Goal: Check status: Check status

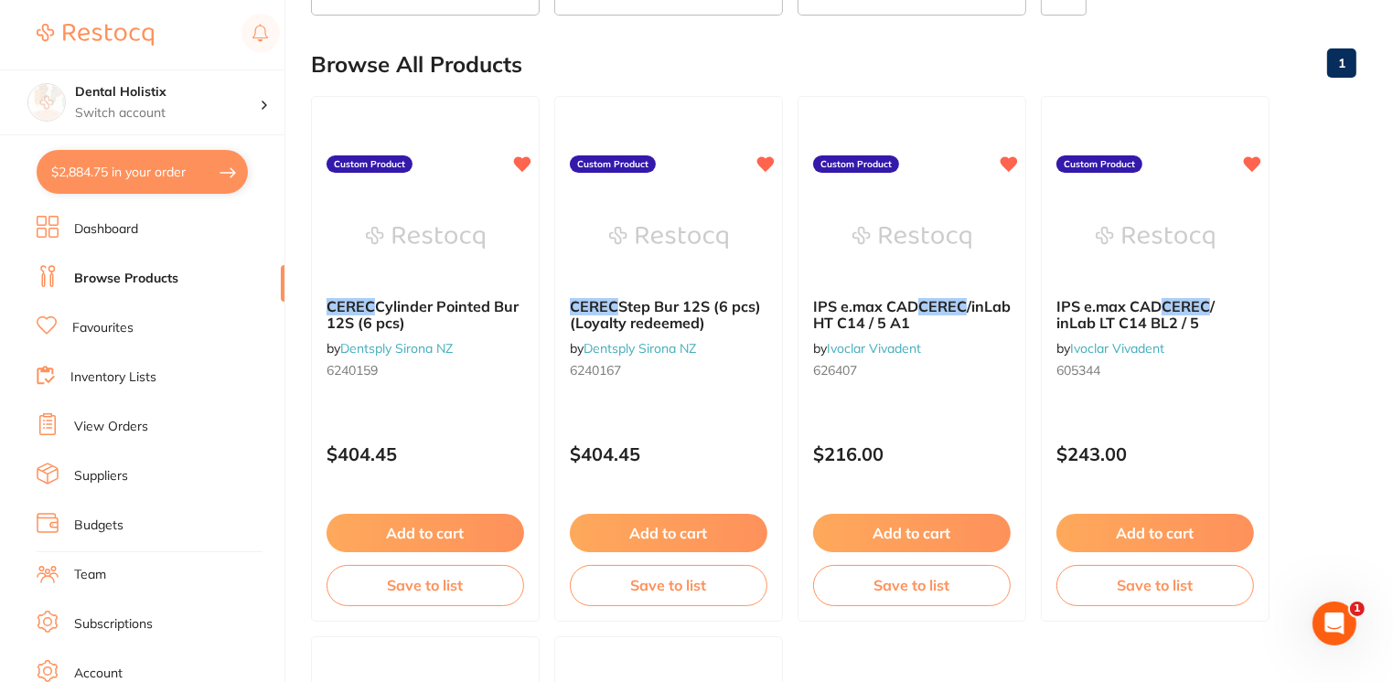
click at [134, 430] on link "View Orders" at bounding box center [111, 427] width 74 height 18
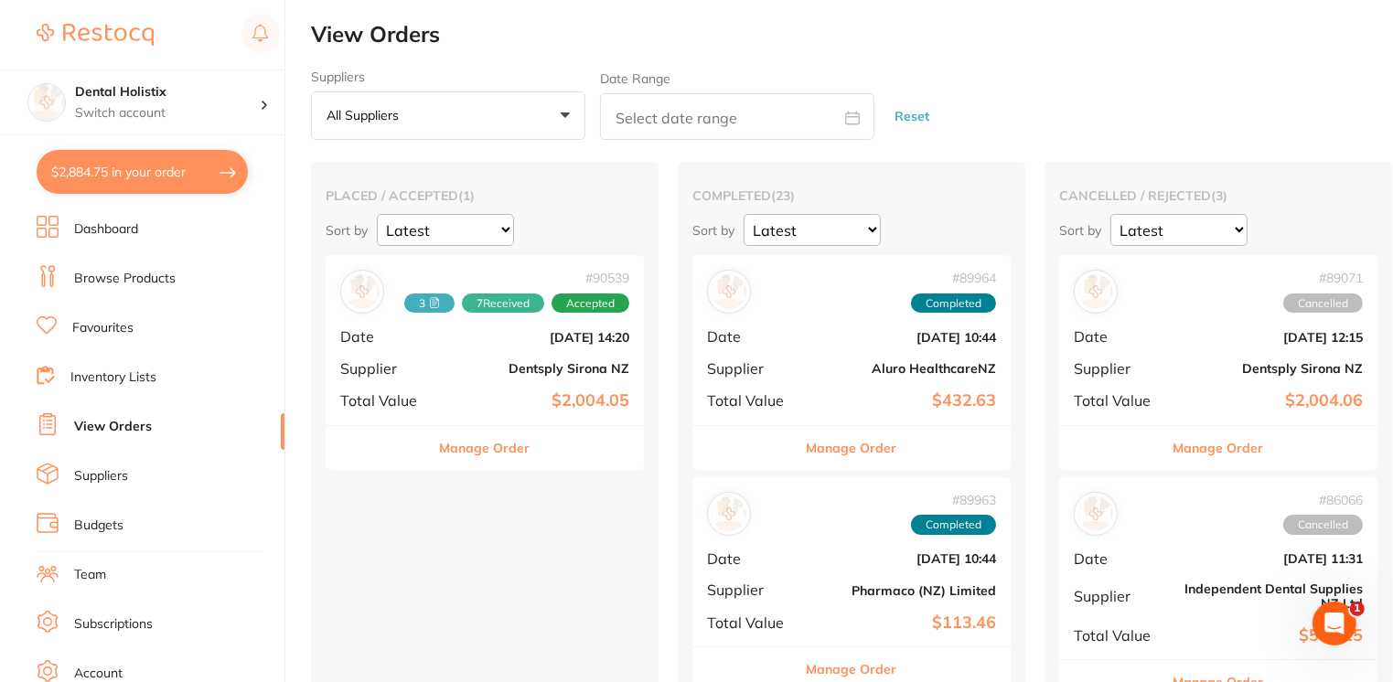
click at [571, 116] on button "All suppliers +0" at bounding box center [448, 115] width 274 height 49
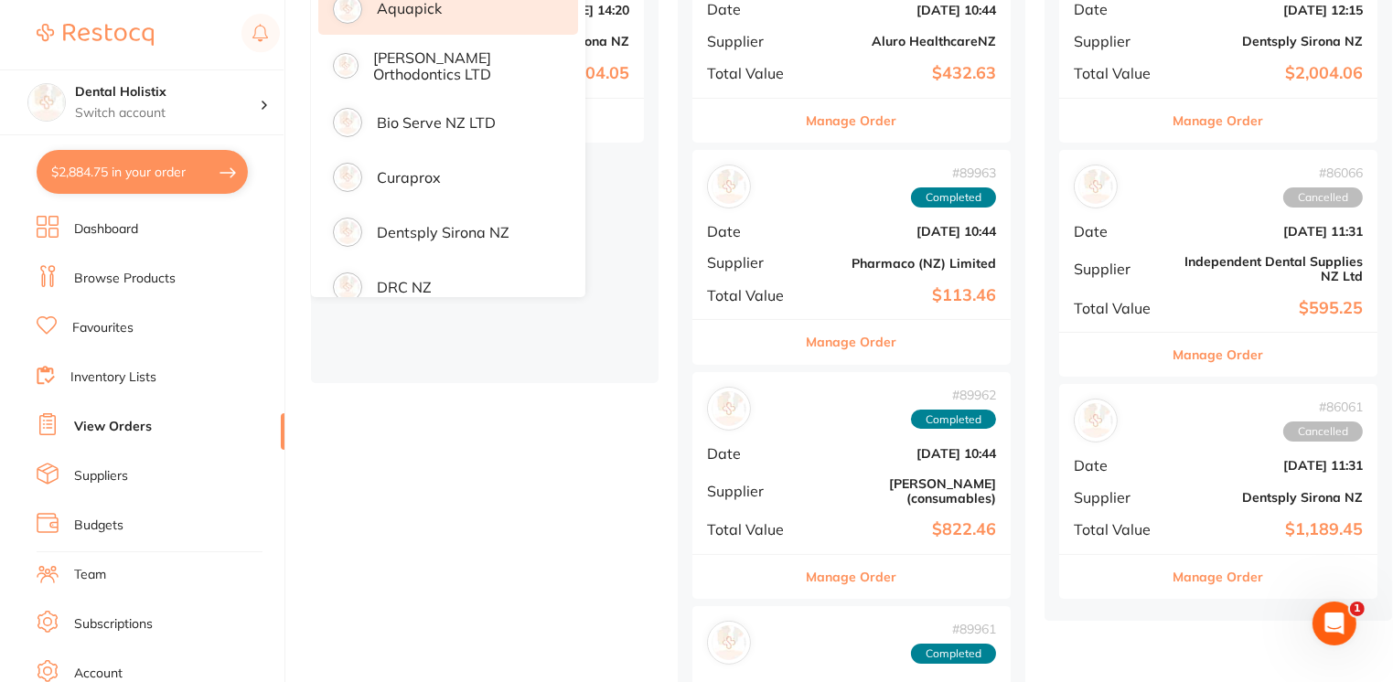
scroll to position [329, 0]
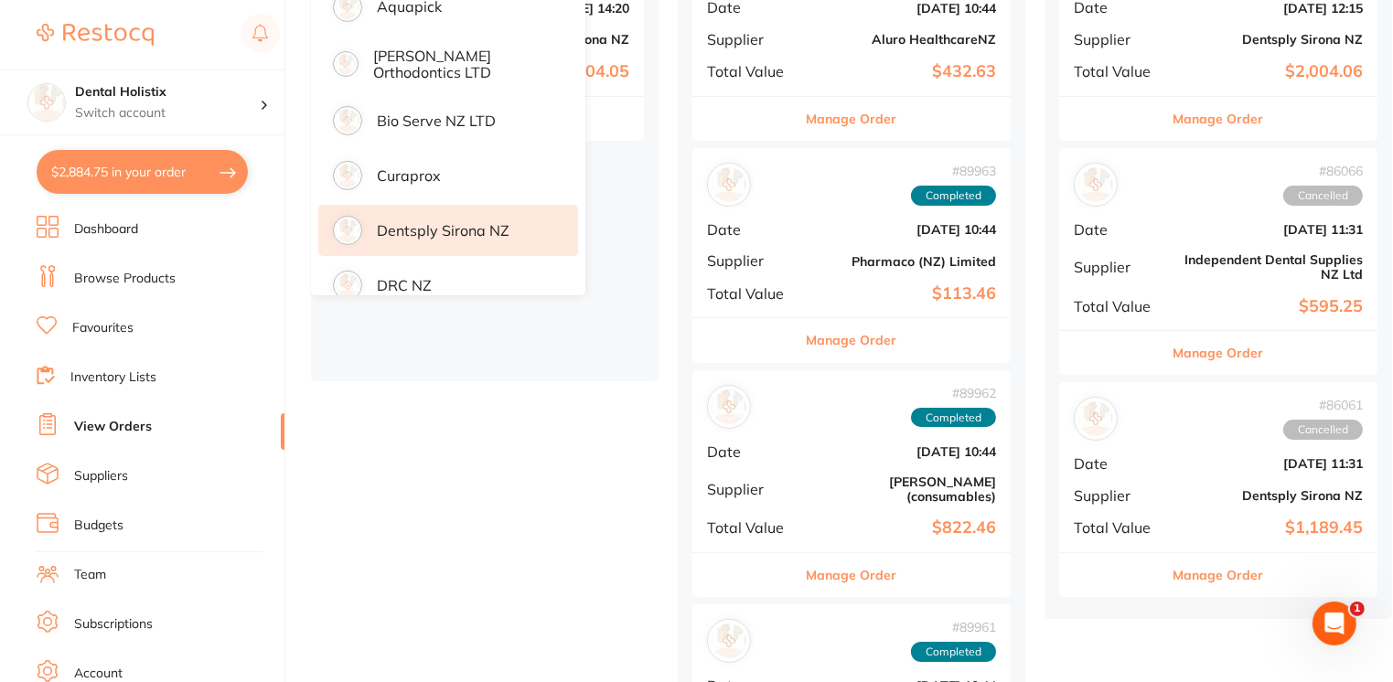
click at [494, 230] on p "Dentsply Sirona NZ" at bounding box center [443, 230] width 133 height 16
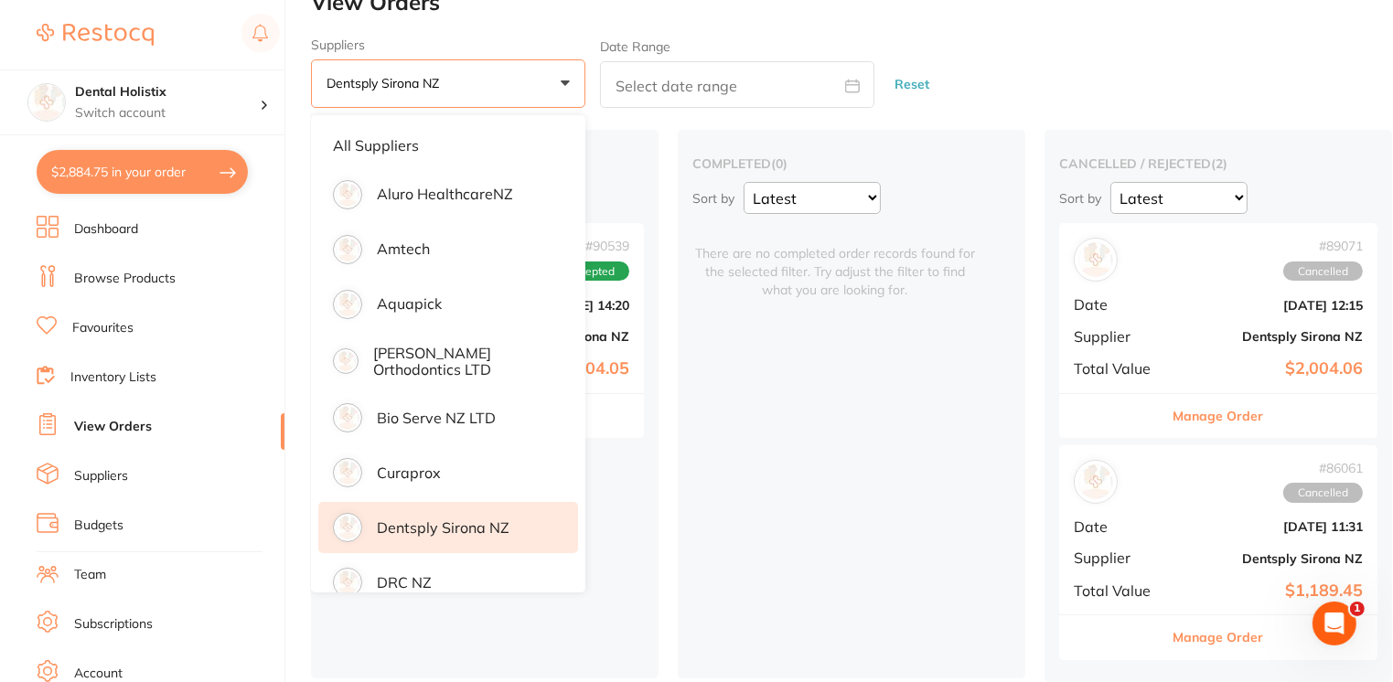
scroll to position [39, 0]
click at [473, 519] on p "Dentsply Sirona NZ" at bounding box center [443, 527] width 133 height 16
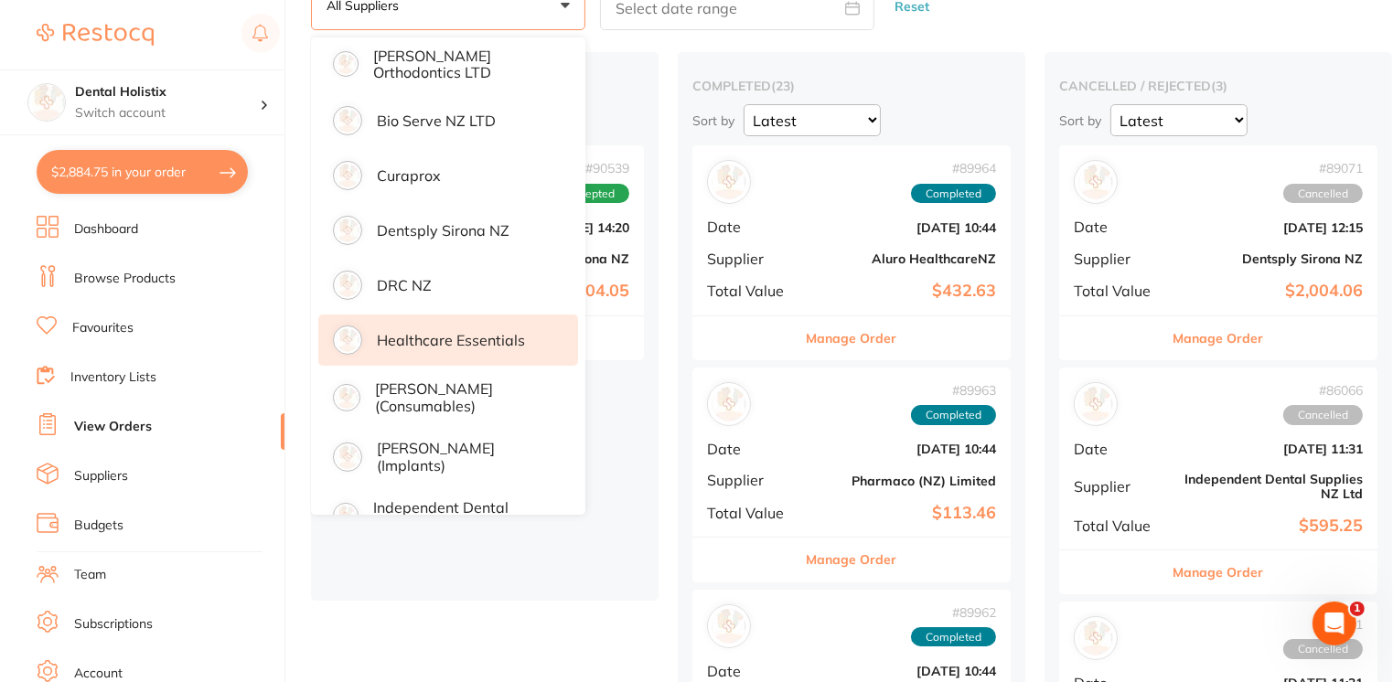
scroll to position [256, 0]
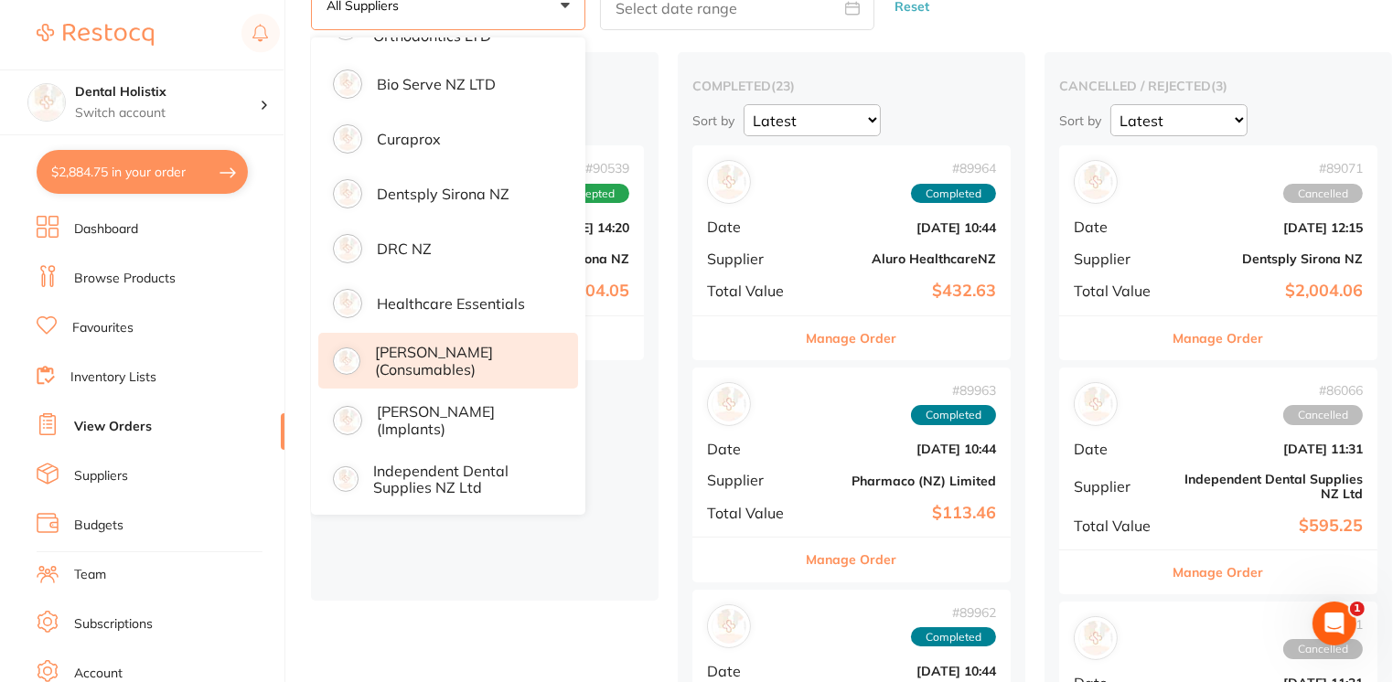
click at [450, 369] on p "[PERSON_NAME] (consumables)" at bounding box center [463, 361] width 177 height 34
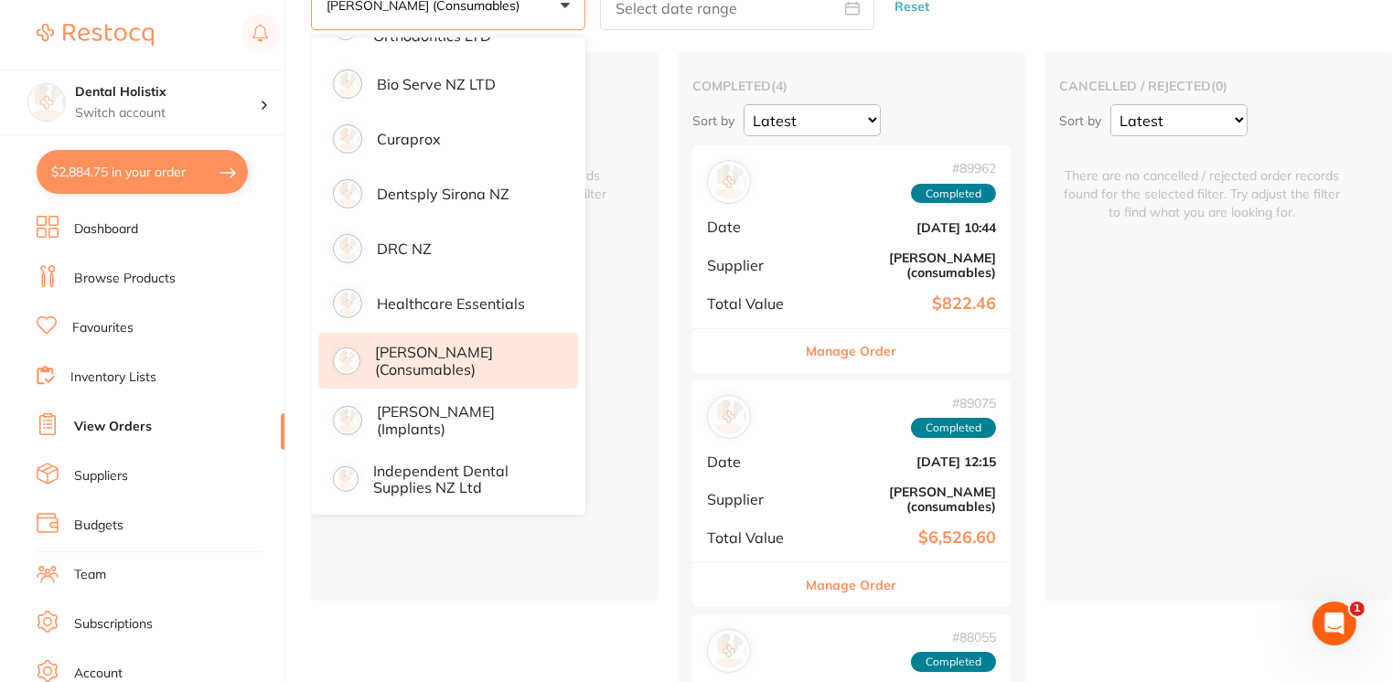
click at [1214, 415] on div "cancelled / rejected ( 0 ) Sort by Latest Notification There are no cancelled /…" at bounding box center [1217, 326] width 347 height 549
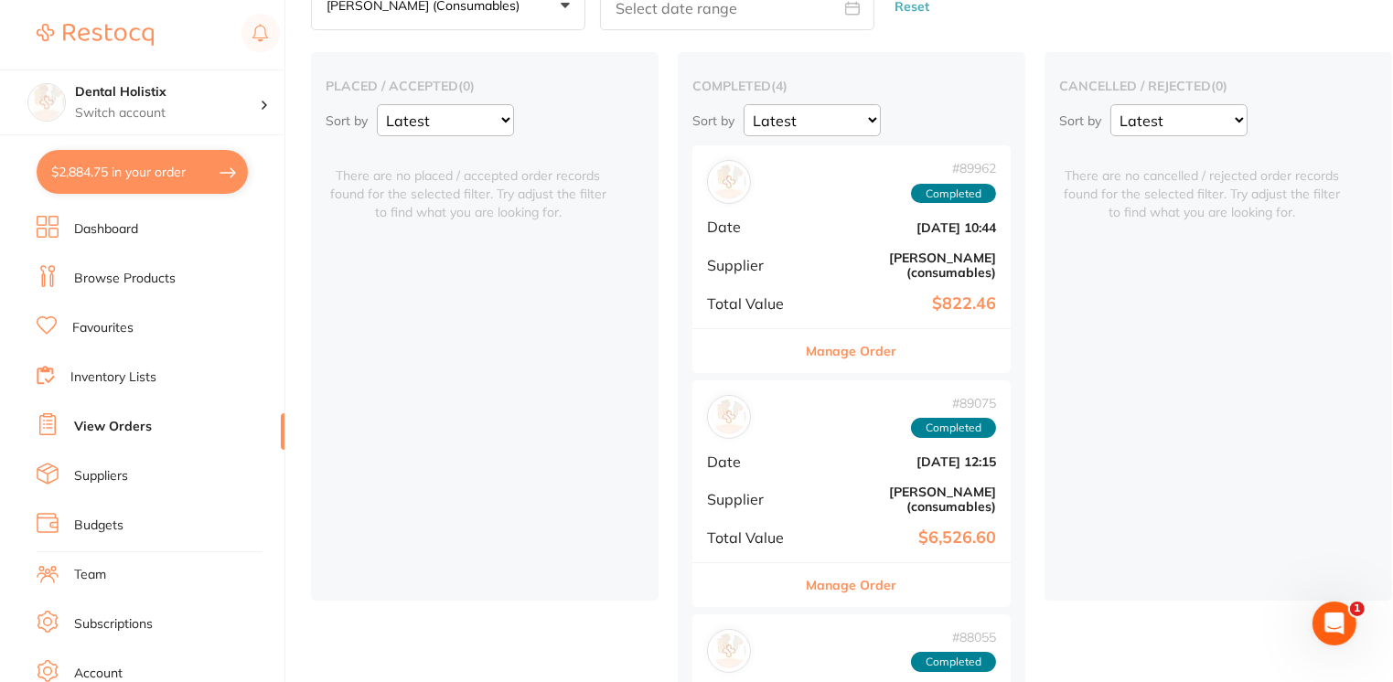
click at [941, 508] on b "[PERSON_NAME] (consumables)" at bounding box center [904, 499] width 183 height 29
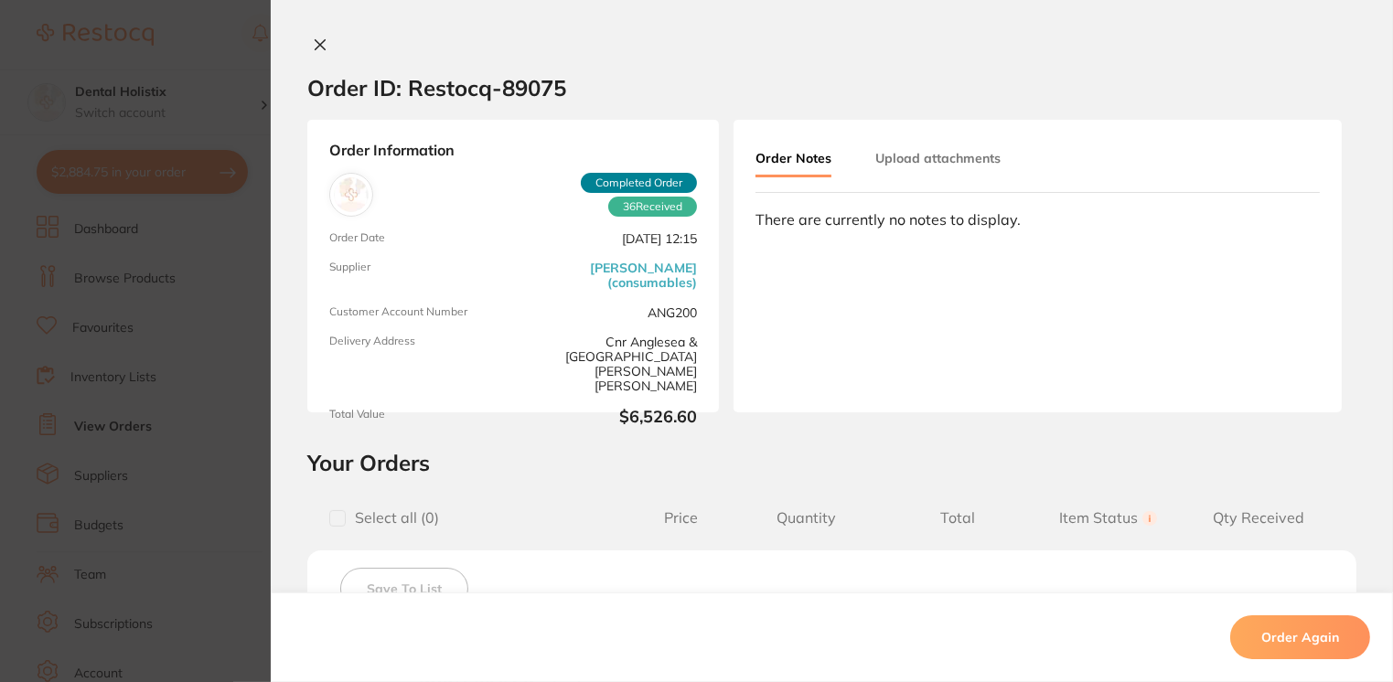
click at [316, 37] on icon at bounding box center [320, 44] width 15 height 15
